Goal: Navigation & Orientation: Find specific page/section

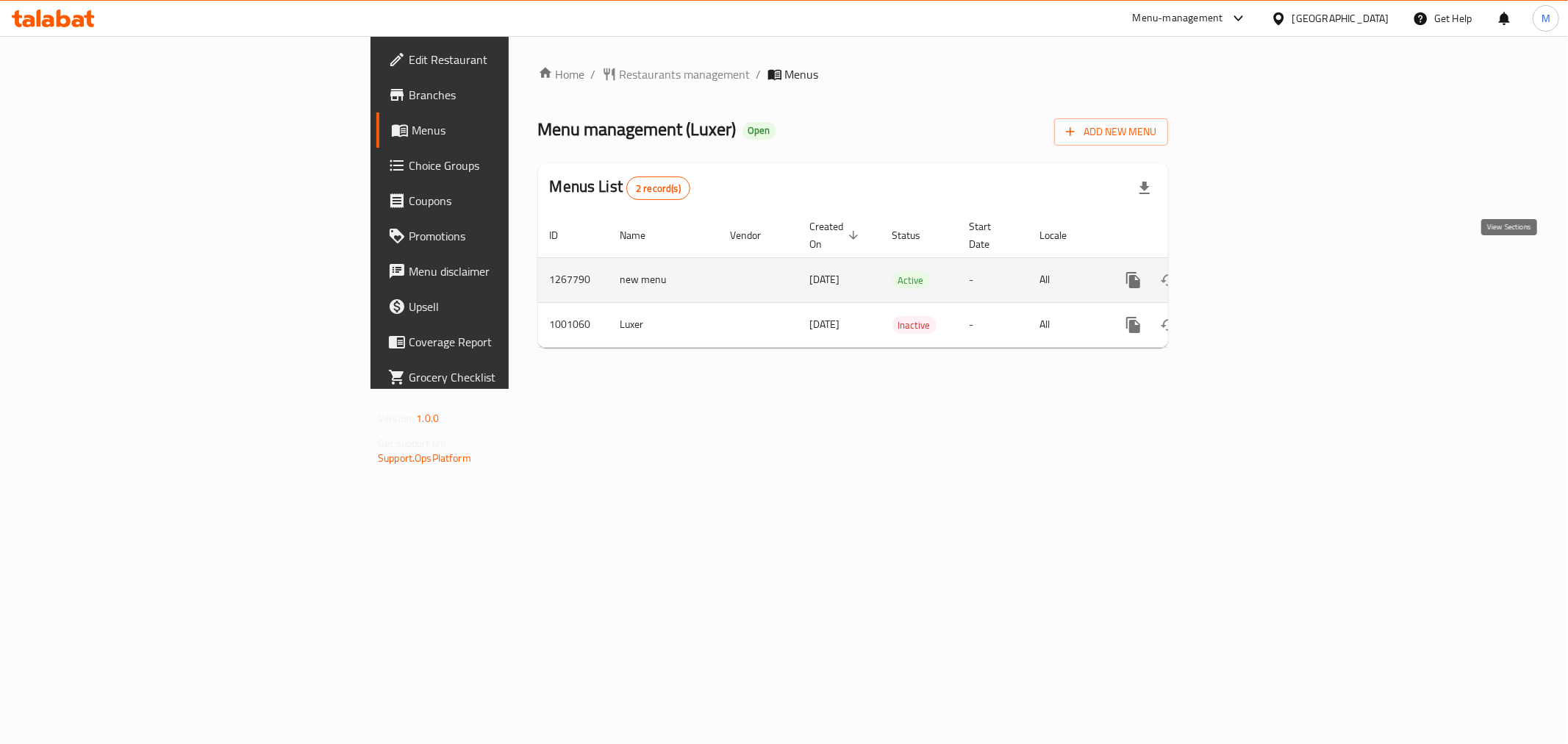
click at [1257, 265] on link "enhanced table" at bounding box center [1239, 280] width 36 height 36
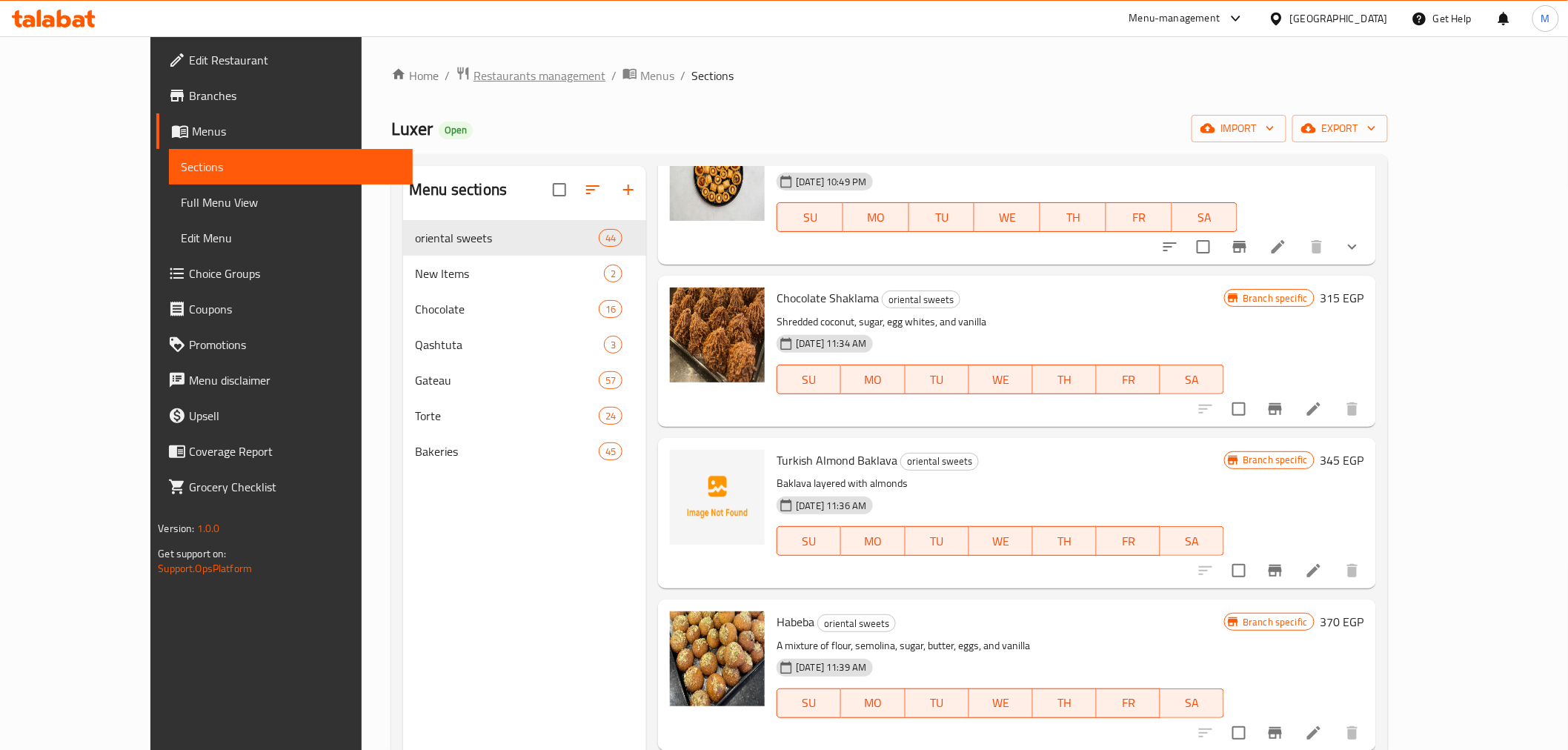
click at [473, 80] on span "Restaurants management" at bounding box center [539, 75] width 132 height 18
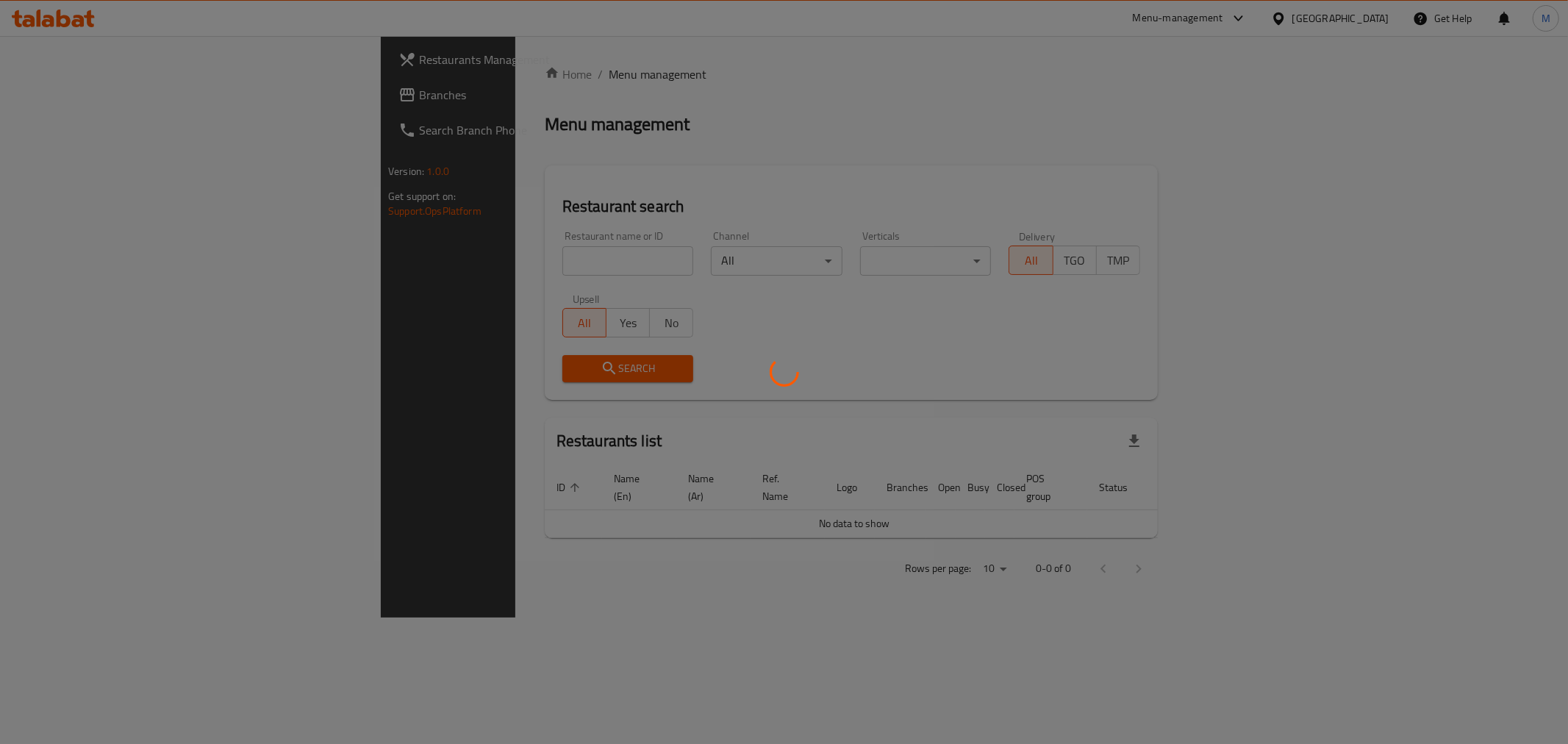
click at [76, 99] on div at bounding box center [784, 372] width 1568 height 744
click at [84, 91] on div at bounding box center [784, 372] width 1568 height 744
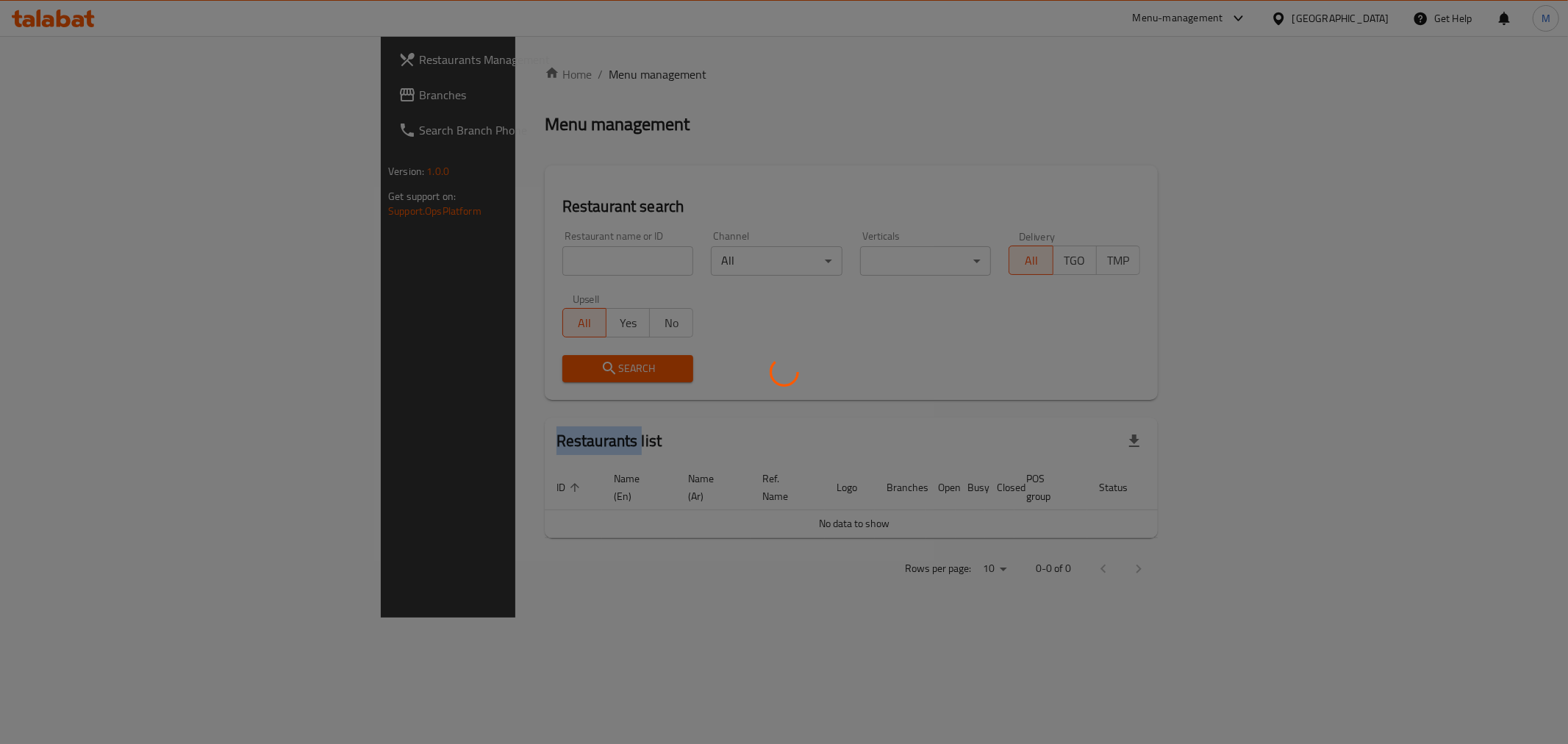
click at [84, 91] on div at bounding box center [784, 372] width 1568 height 744
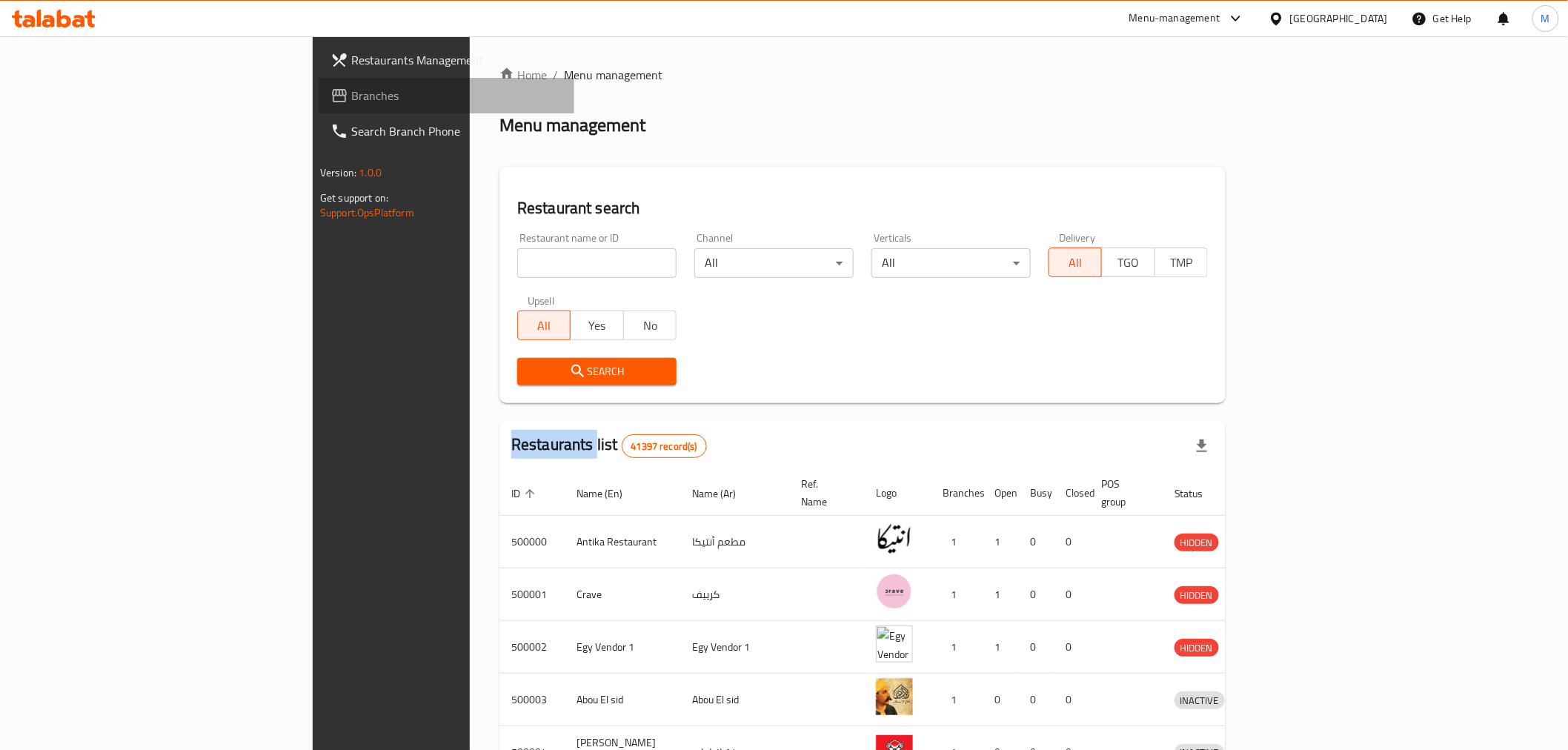
click at [351, 99] on span "Branches" at bounding box center [456, 96] width 211 height 18
